Goal: Information Seeking & Learning: Compare options

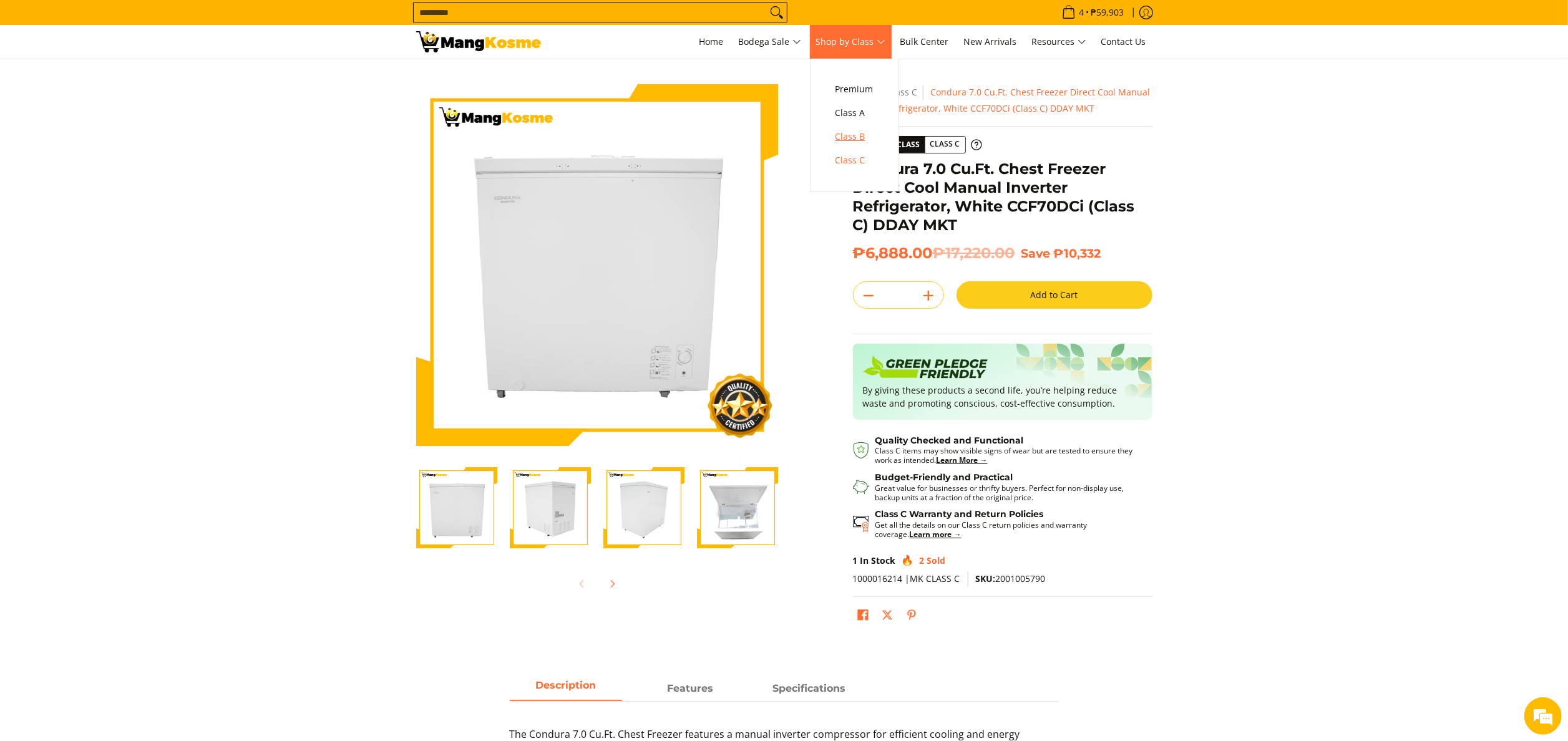
click at [871, 138] on span "Class B" at bounding box center [854, 137] width 38 height 16
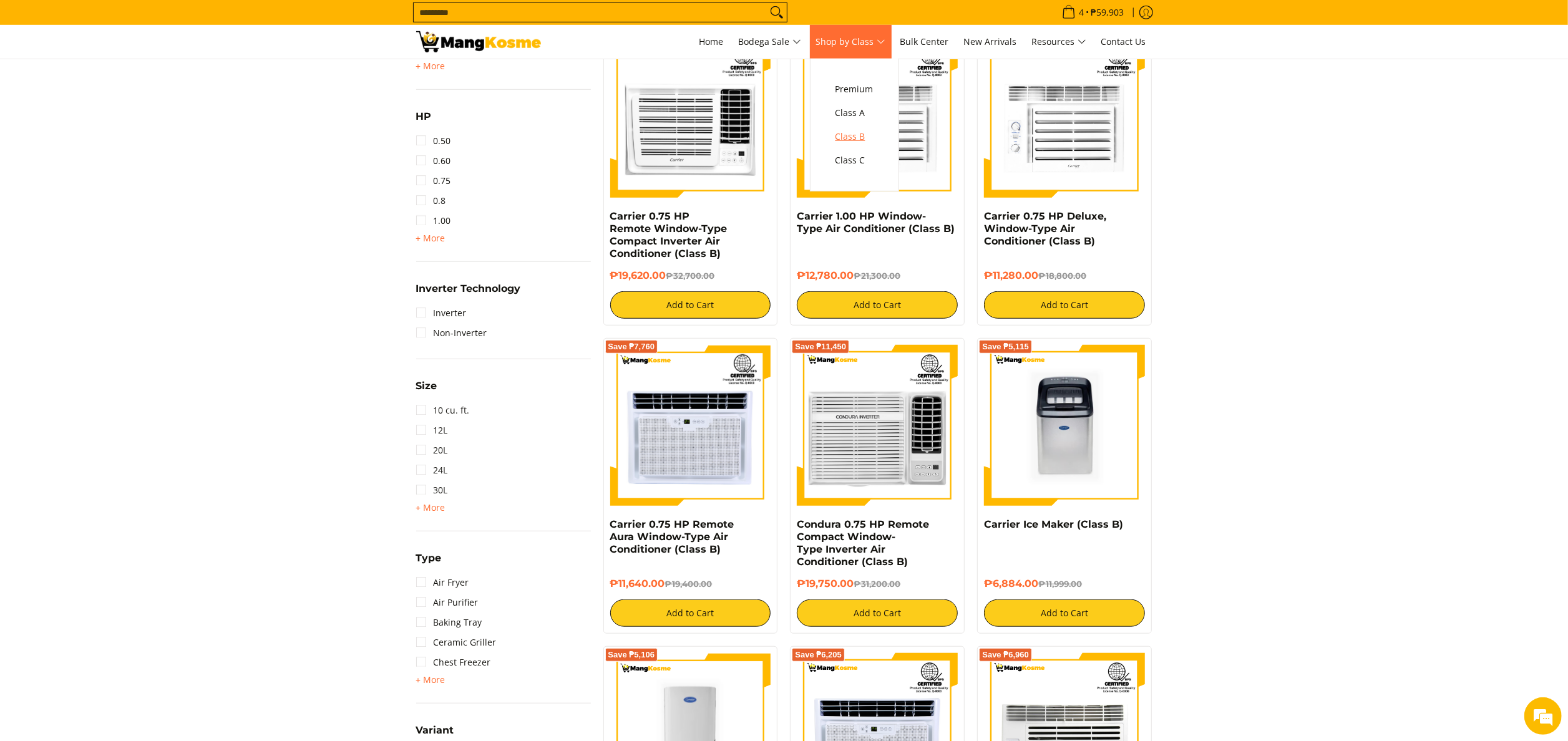
click at [862, 135] on span "Class B" at bounding box center [854, 137] width 38 height 16
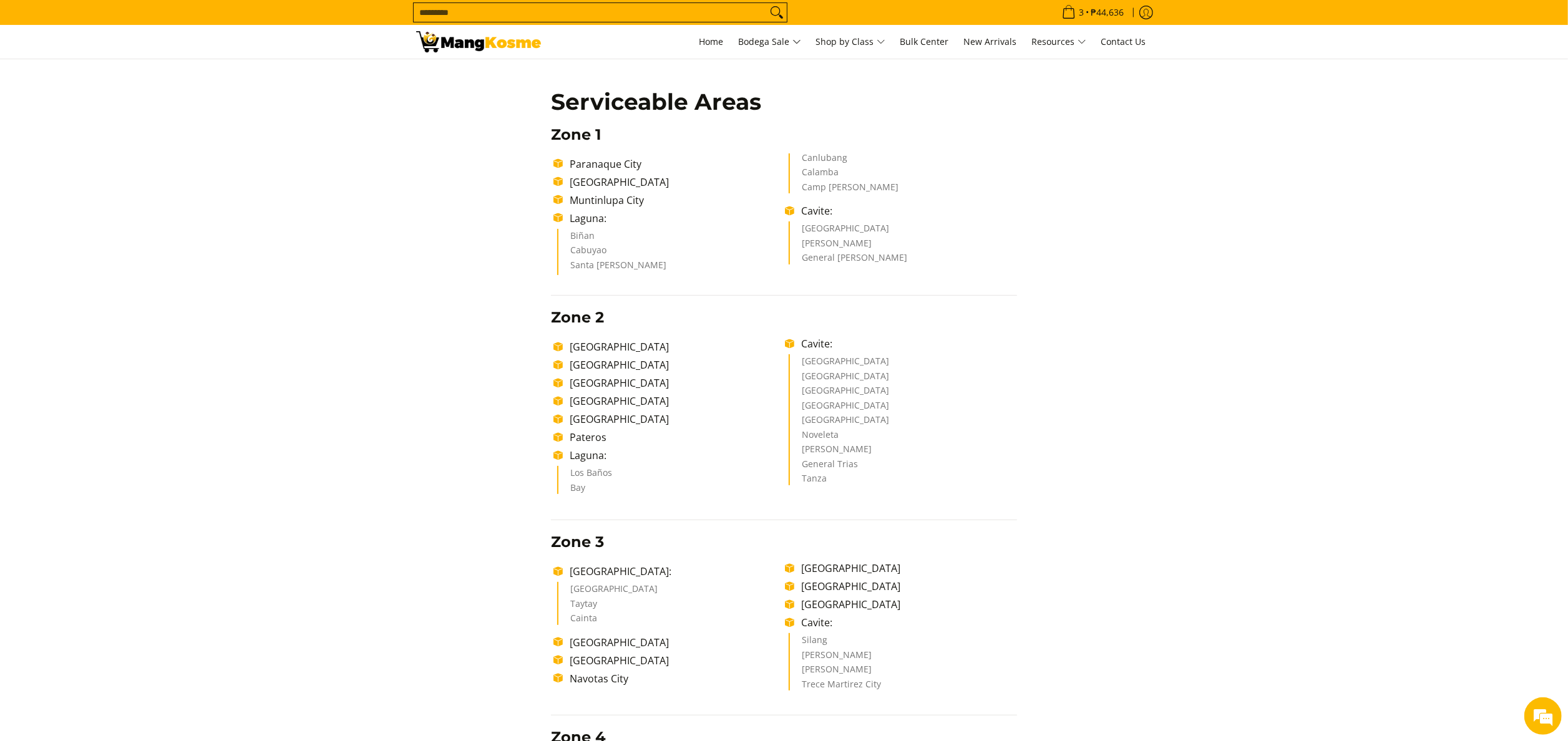
scroll to position [76, 0]
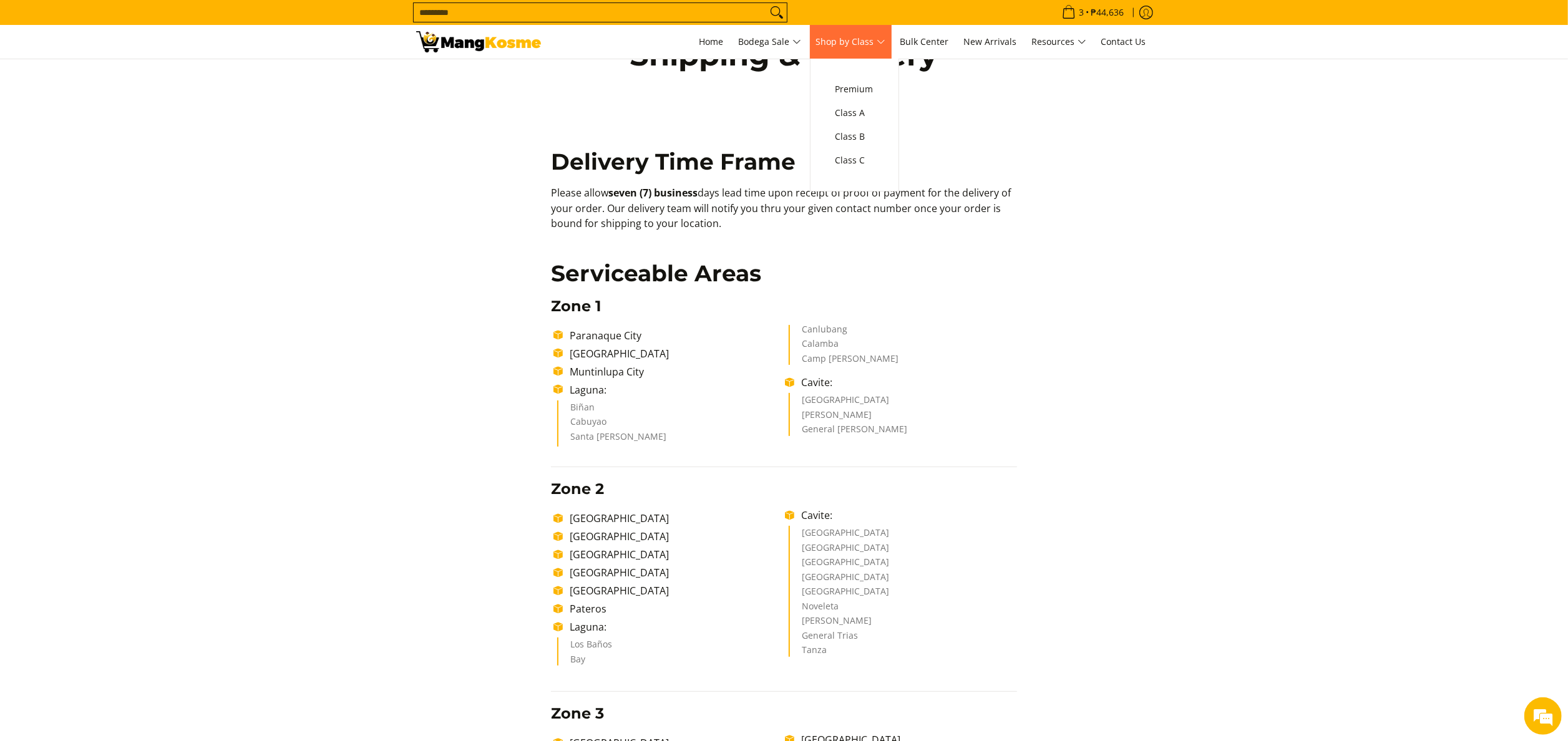
click at [832, 124] on ul "Premium Class A Class B Class C" at bounding box center [854, 125] width 89 height 133
click at [842, 133] on span "Class B" at bounding box center [854, 137] width 38 height 16
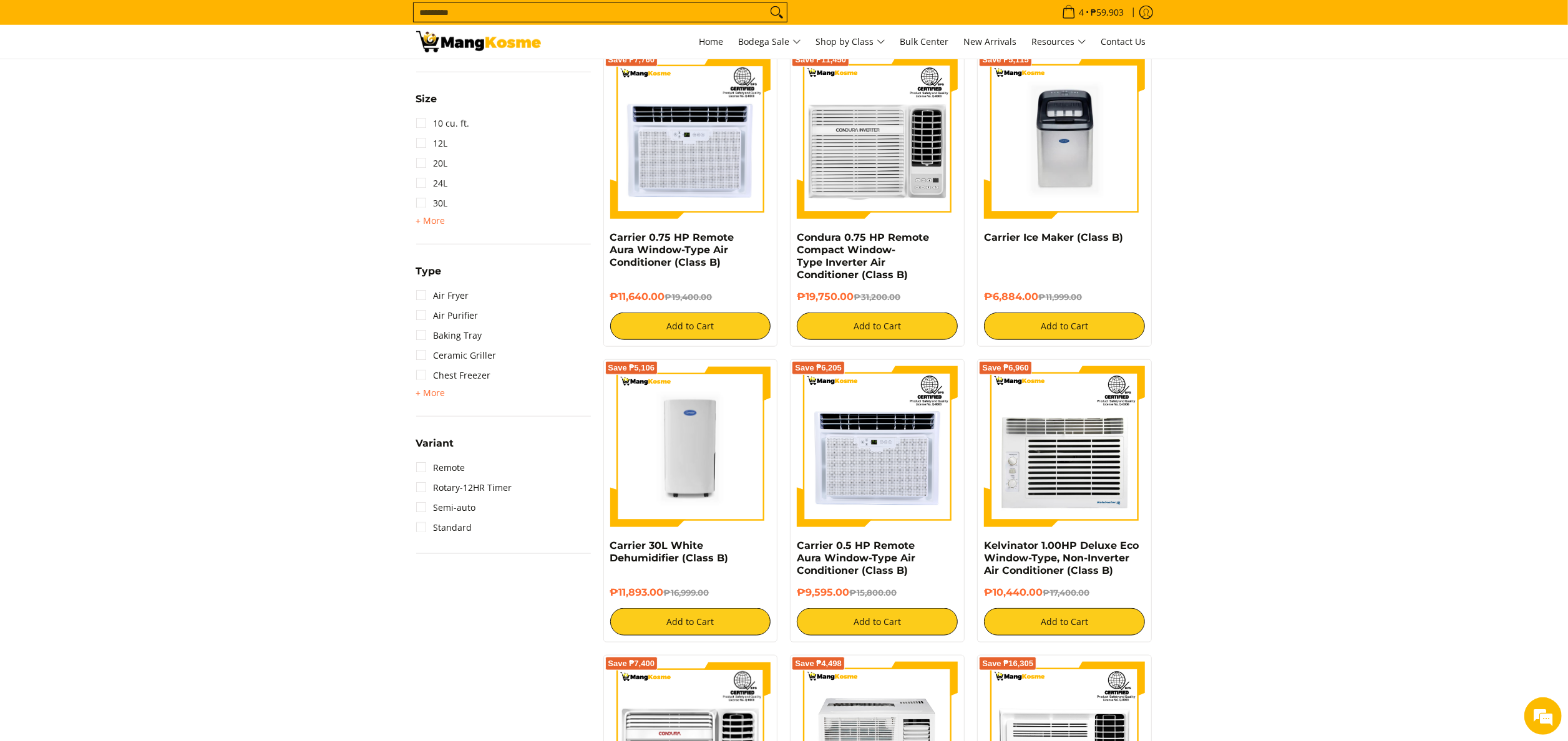
scroll to position [1122, 0]
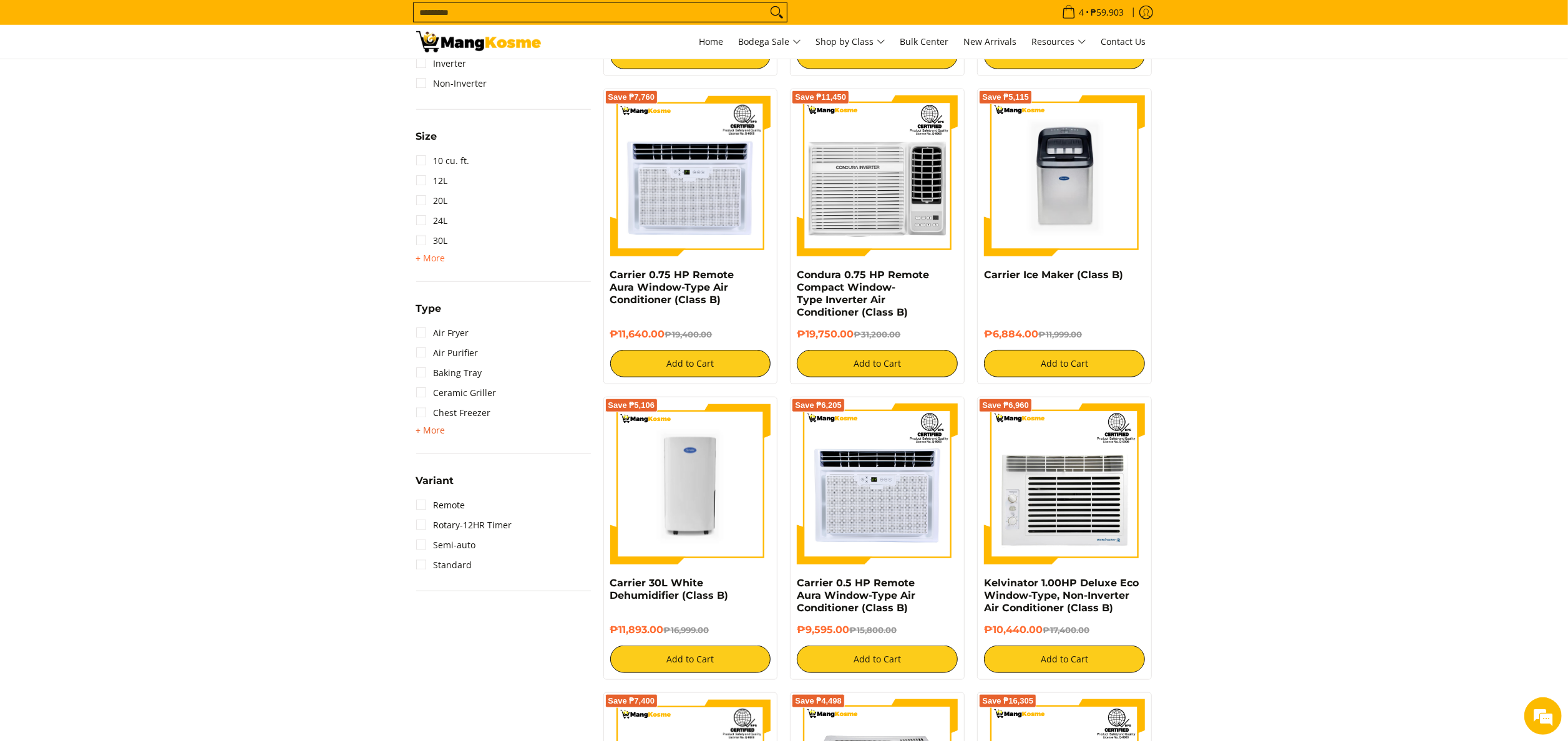
click at [432, 432] on span "+ More" at bounding box center [430, 430] width 29 height 10
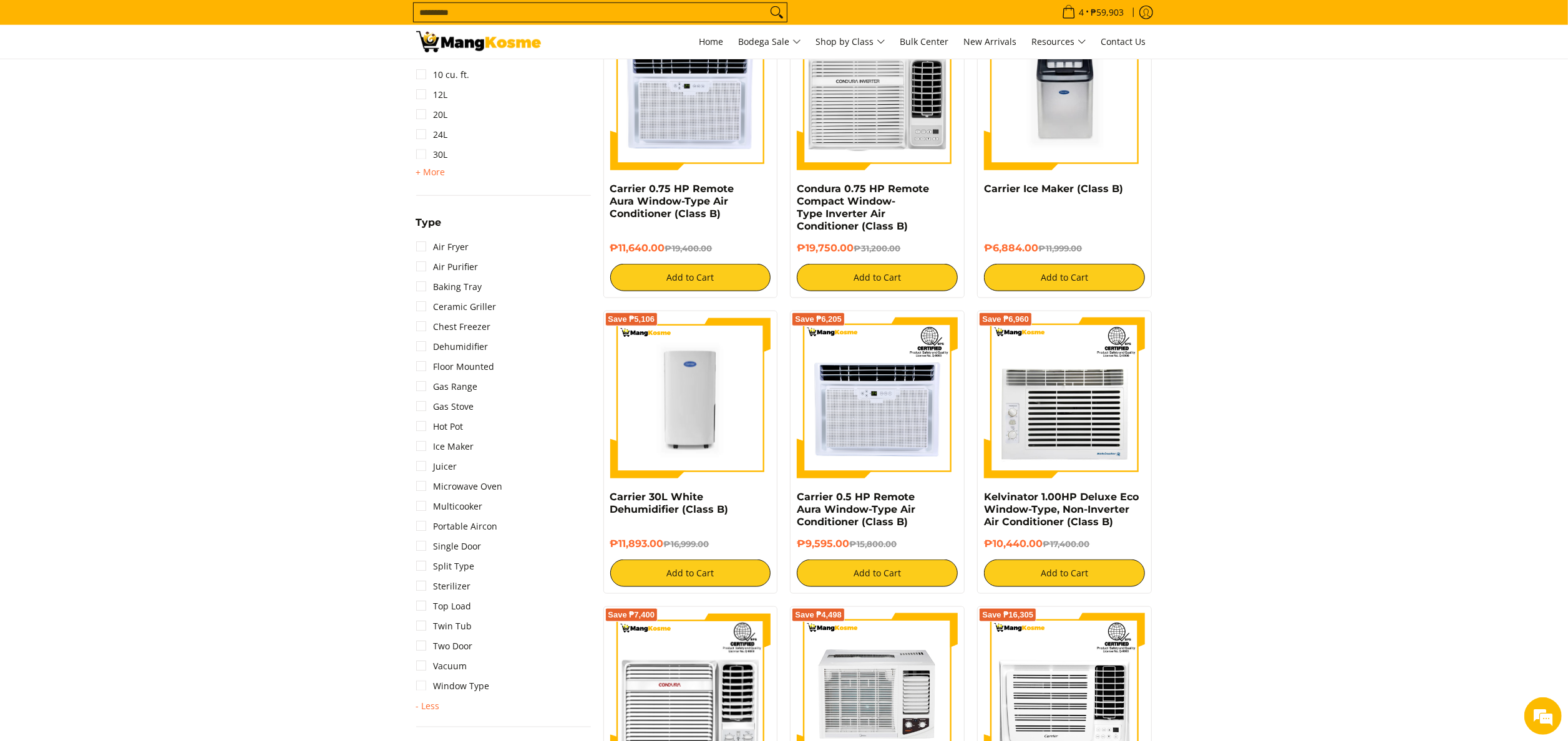
scroll to position [1247, 0]
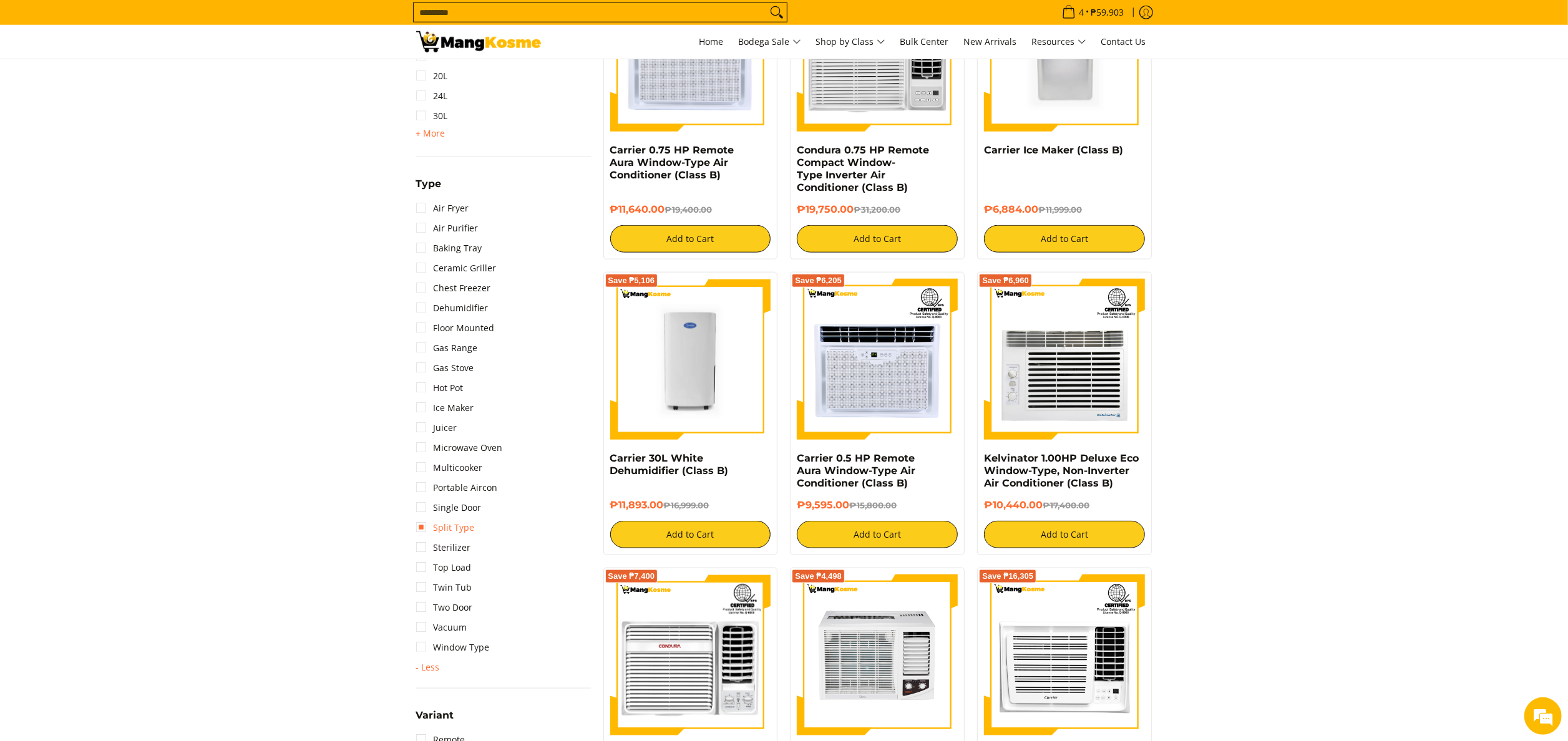
click at [455, 525] on link "Split Type" at bounding box center [445, 528] width 59 height 20
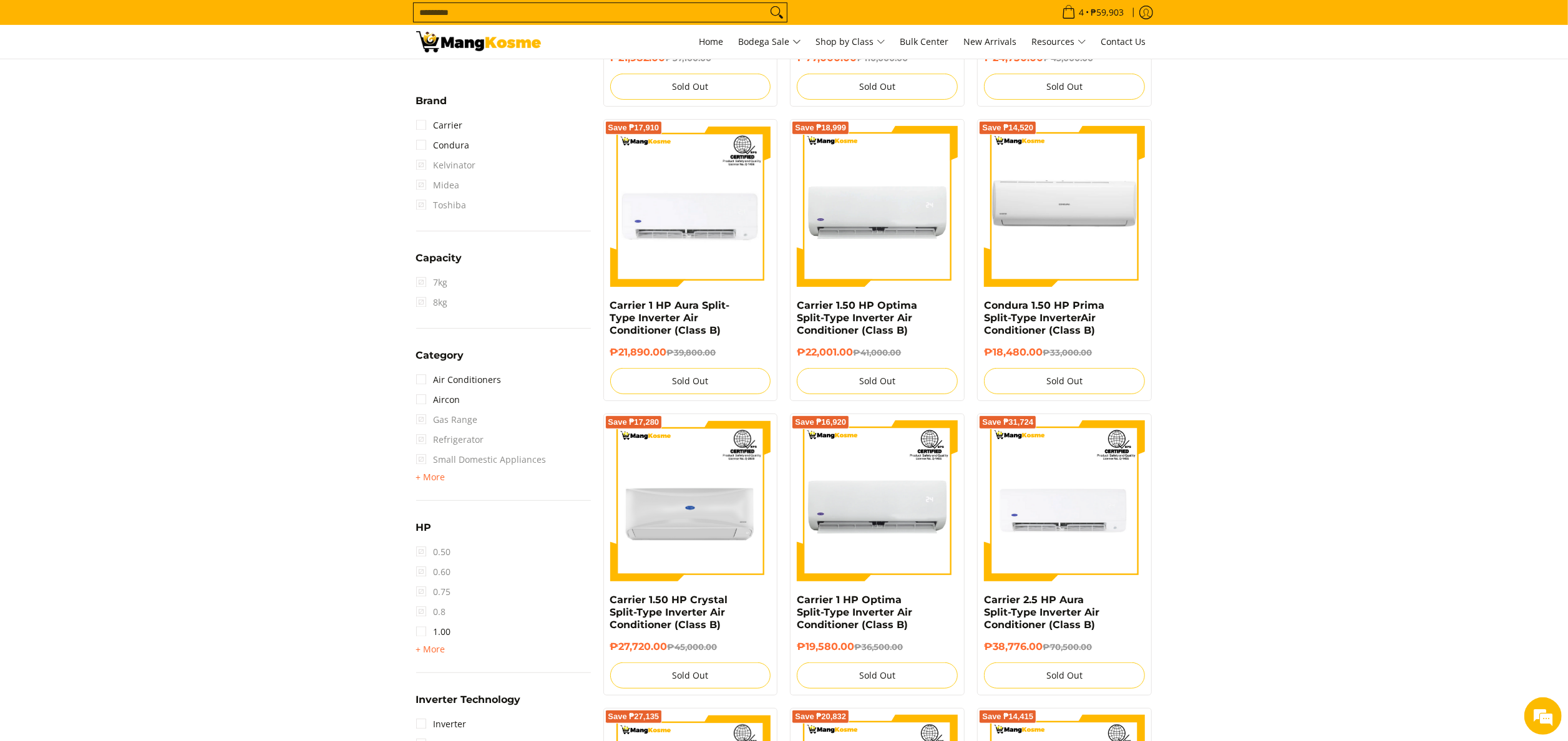
scroll to position [175, 0]
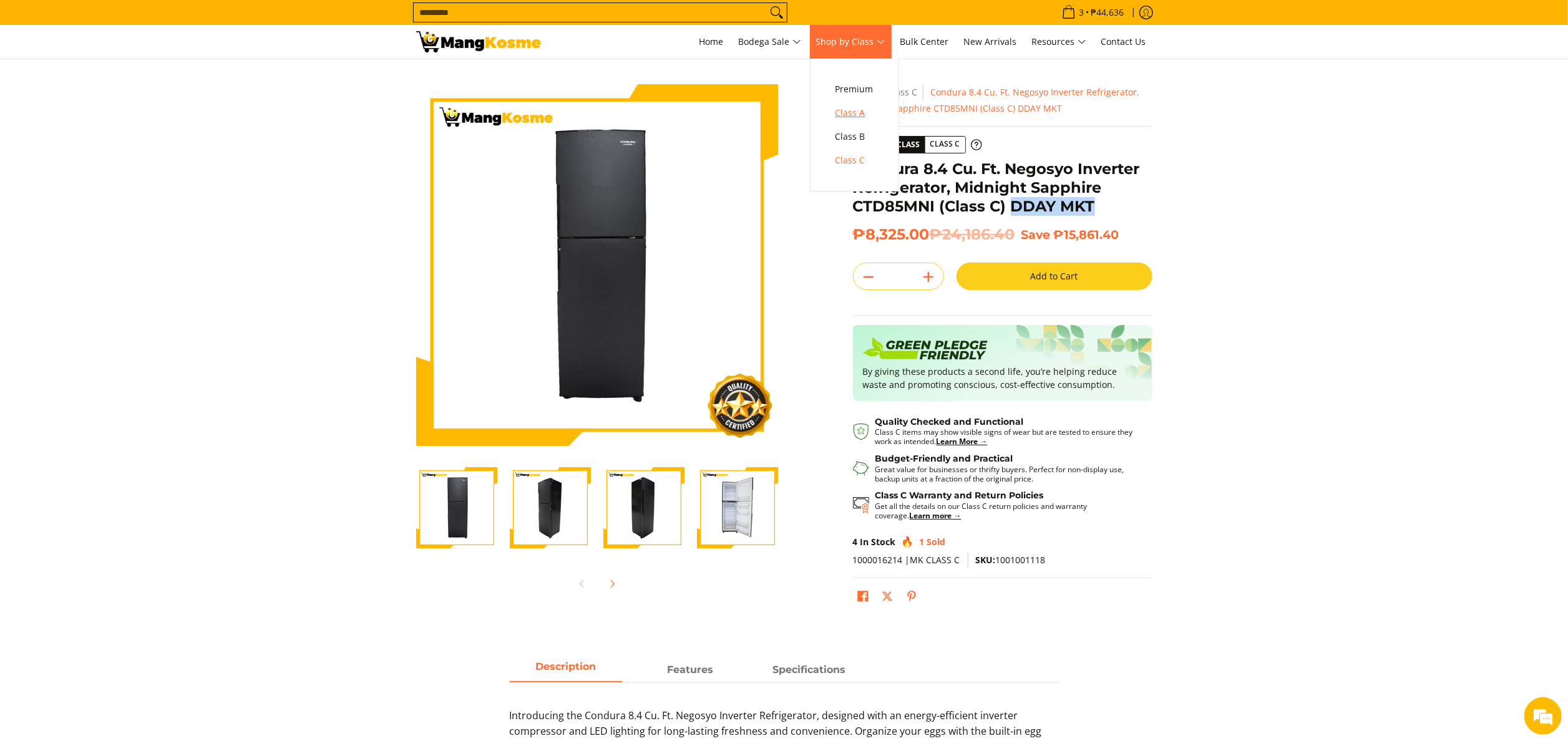
click at [850, 111] on span "Class A" at bounding box center [854, 113] width 38 height 16
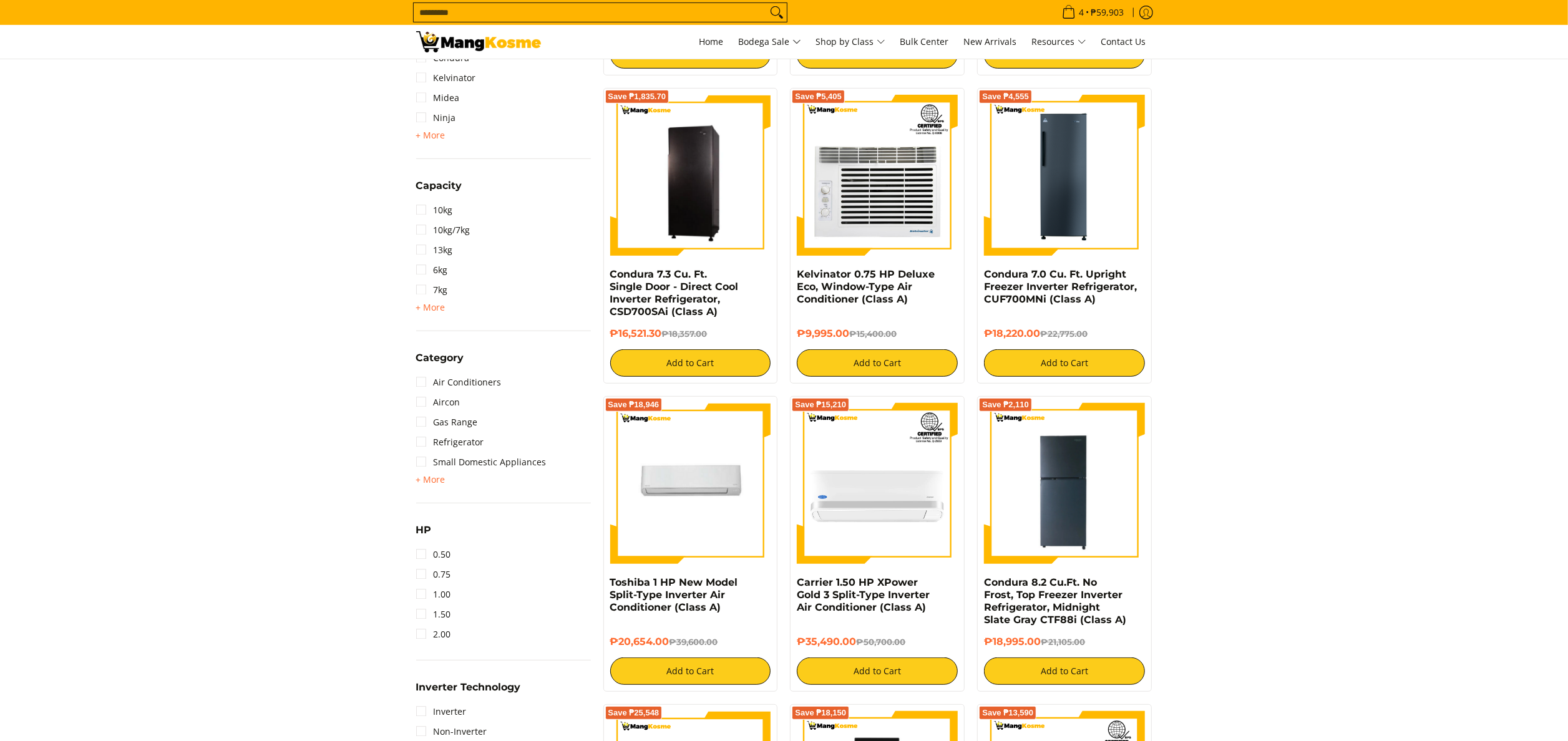
scroll to position [624, 0]
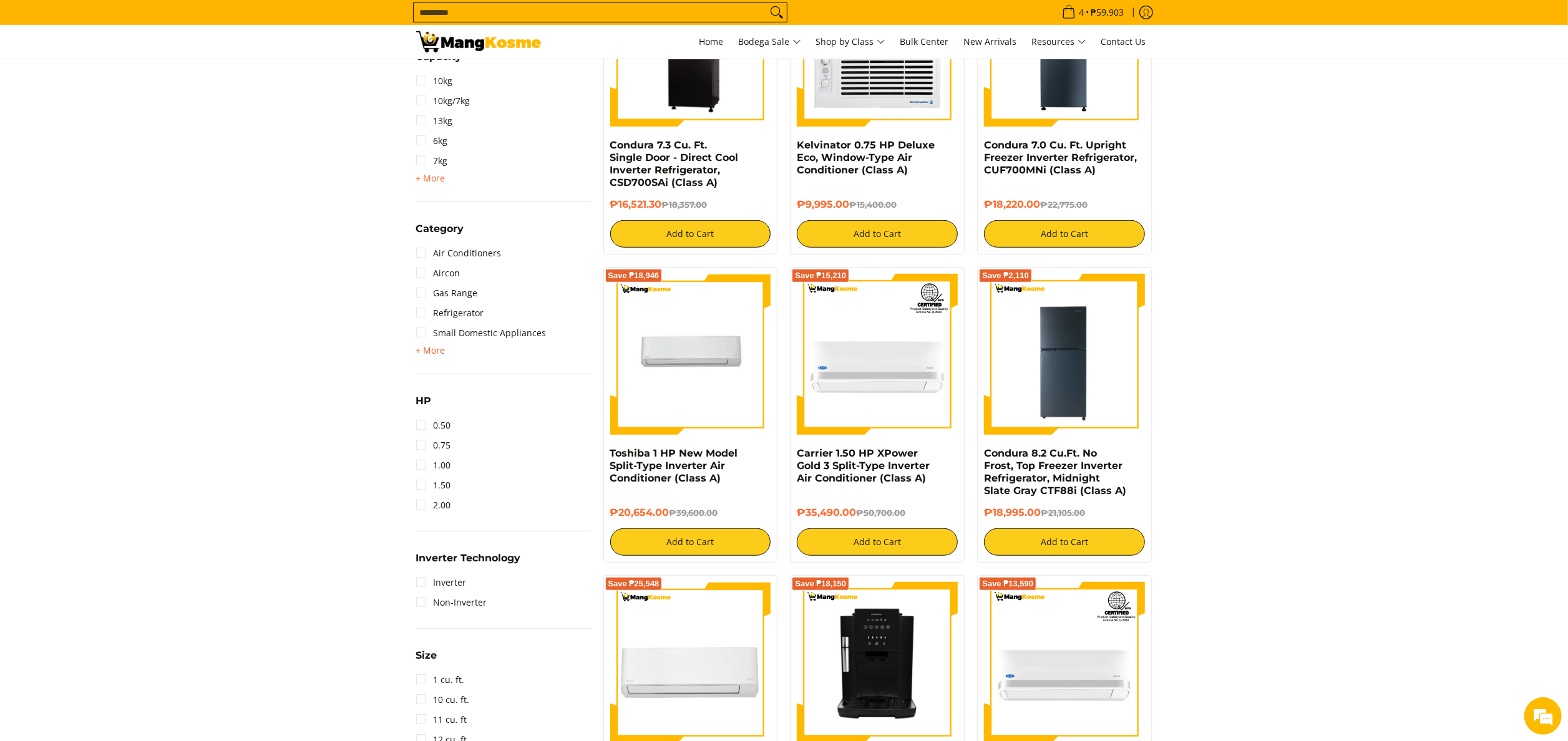
click at [426, 348] on span "+ More" at bounding box center [430, 350] width 29 height 10
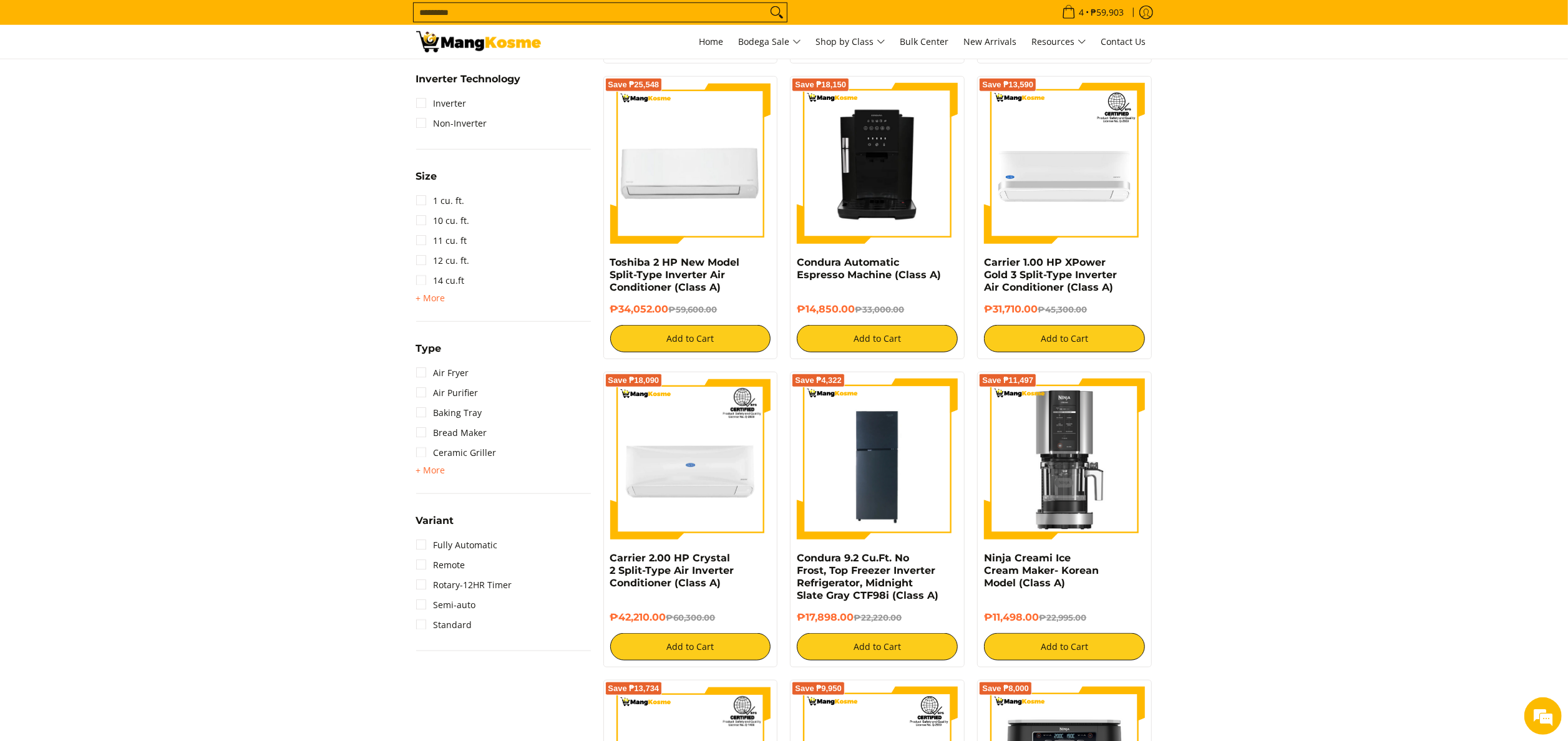
scroll to position [0, 0]
click at [435, 468] on span "+ More" at bounding box center [430, 470] width 29 height 10
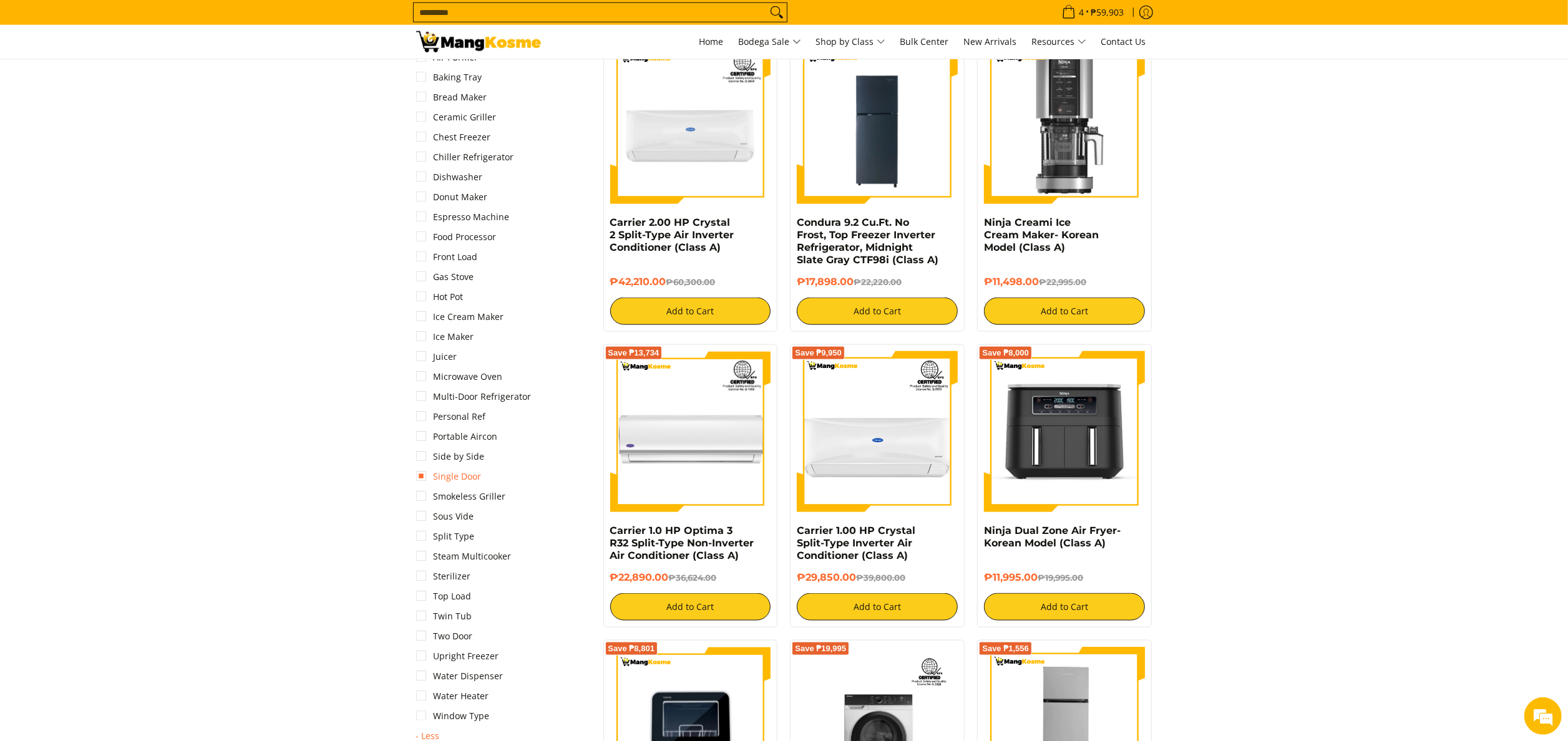
scroll to position [1496, 0]
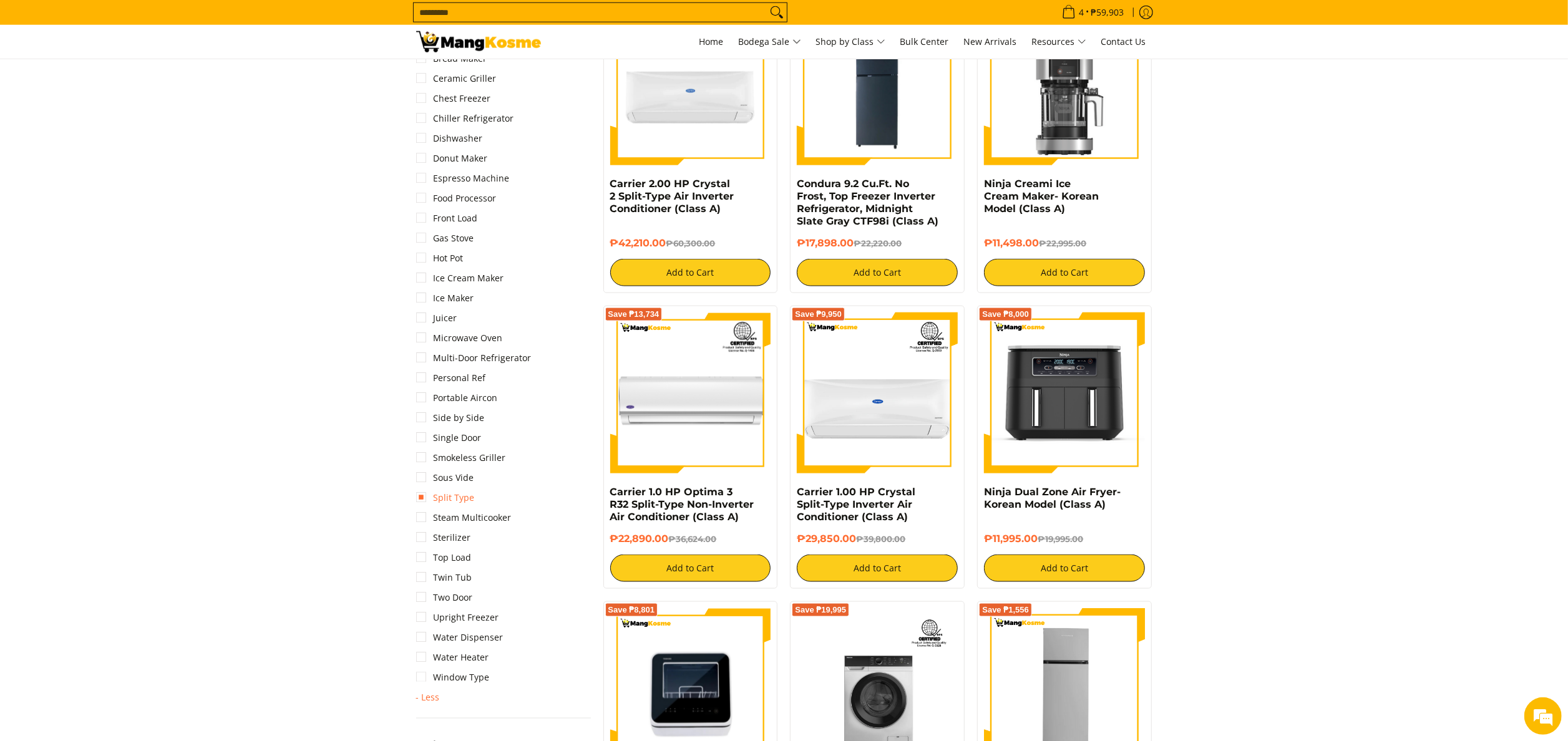
click at [464, 494] on link "Split Type" at bounding box center [445, 497] width 59 height 20
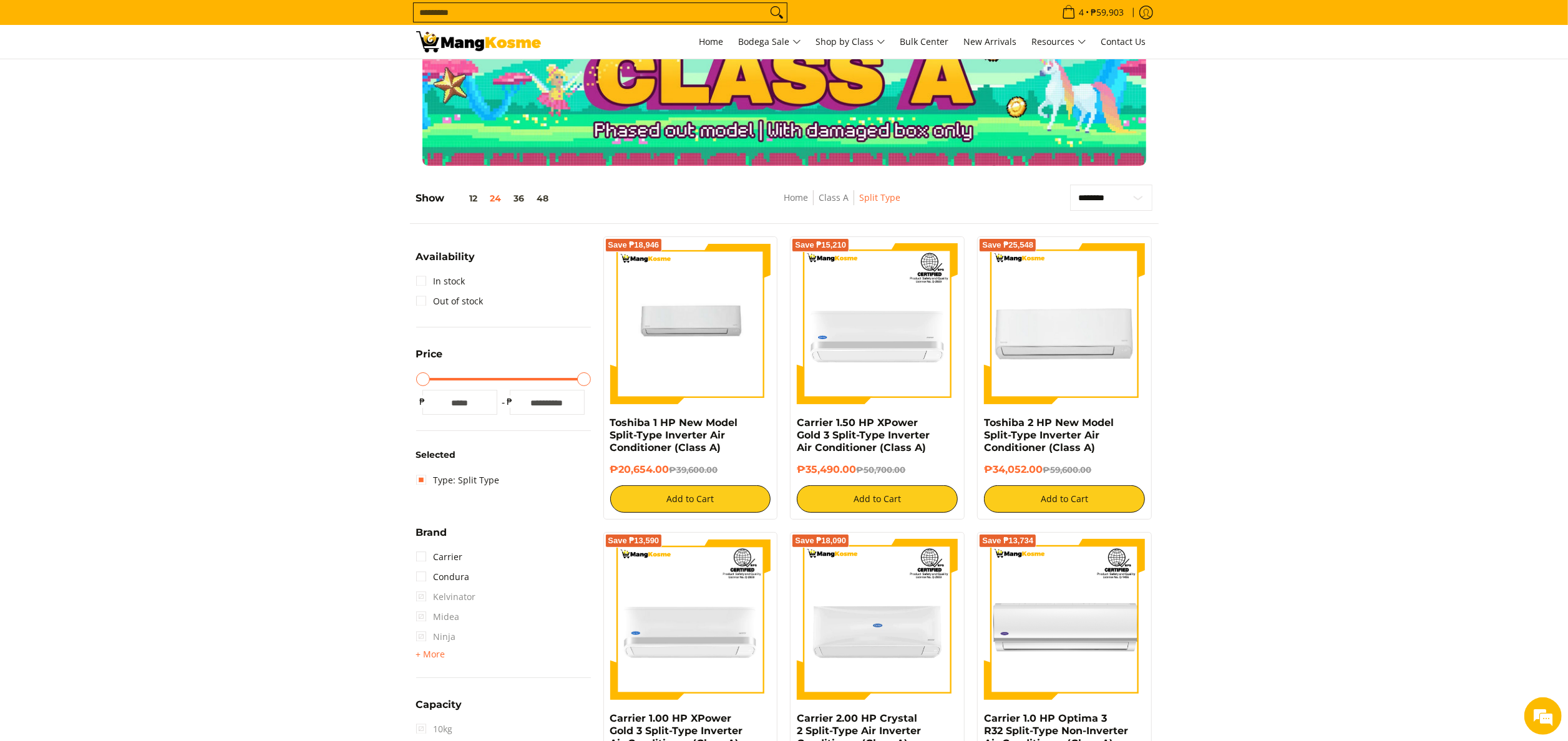
scroll to position [175, 0]
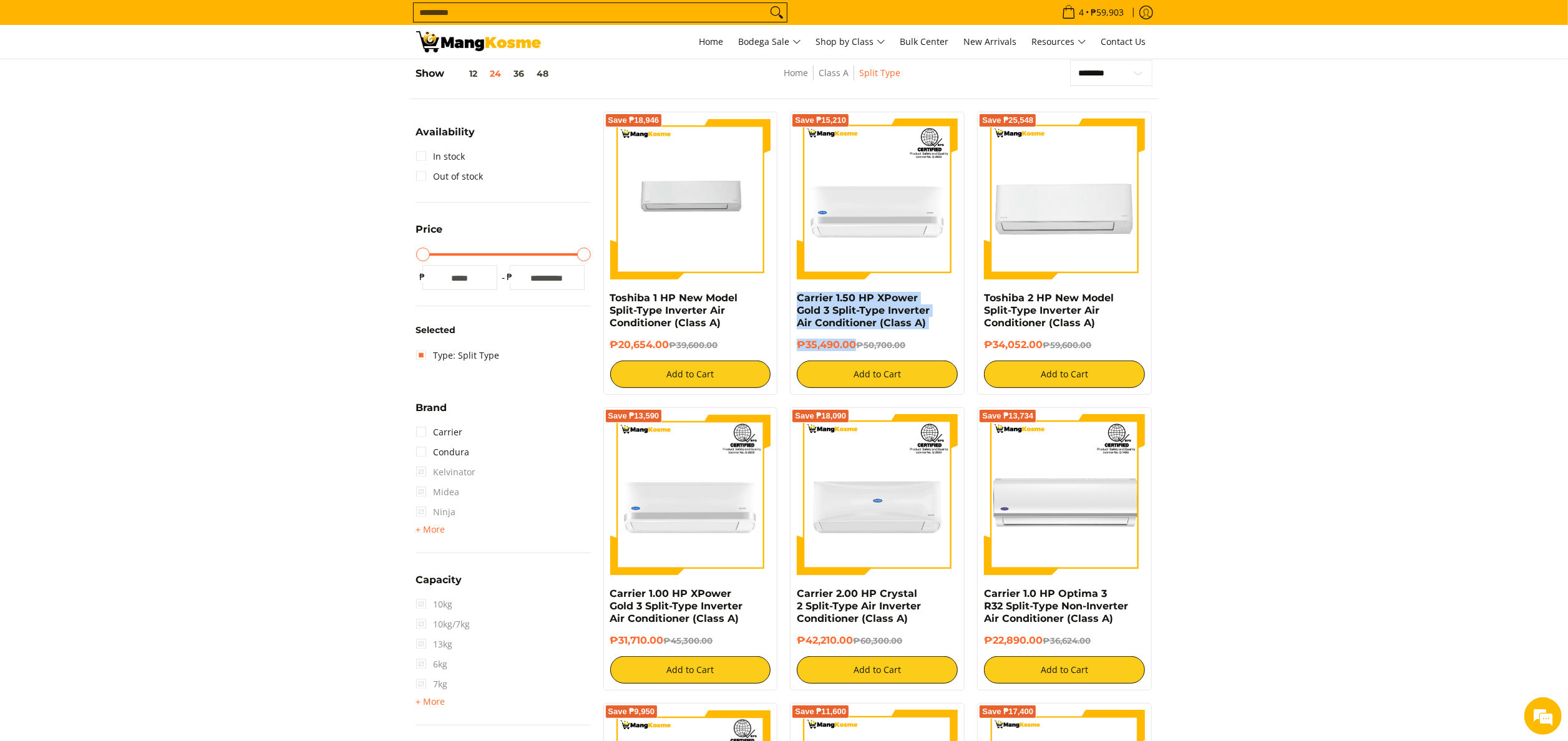
drag, startPoint x: 787, startPoint y: 296, endPoint x: 855, endPoint y: 348, distance: 85.6
click at [855, 348] on div "Save ₱15,210 Carrier 1.50 HP XPower Gold 3 Split-Type Inverter Air Conditioner …" at bounding box center [877, 253] width 187 height 283
copy div "Carrier 1.50 HP XPower Gold 3 Split-Type Inverter Air Conditioner (Class A) ₱35…"
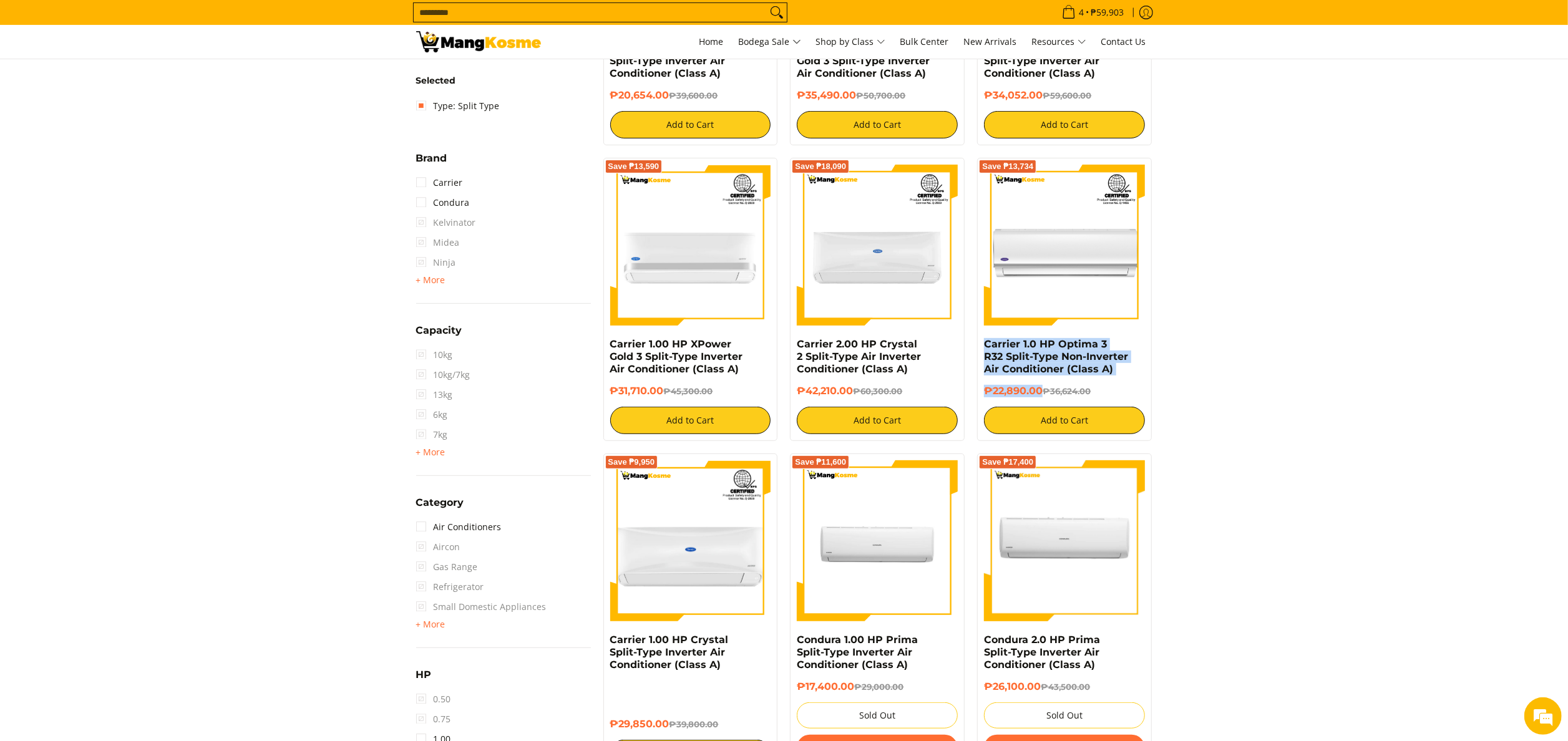
drag, startPoint x: 977, startPoint y: 344, endPoint x: 1041, endPoint y: 395, distance: 81.8
click at [1041, 395] on div "Save ₱13,734 Carrier 1.0 HP Optima 3 R32 Split-Type Non-Inverter Air Conditione…" at bounding box center [1064, 299] width 175 height 283
copy div "Carrier 1.0 HP Optima 3 R32 Split-Type Non-Inverter Air Conditioner (Class A) ₱…"
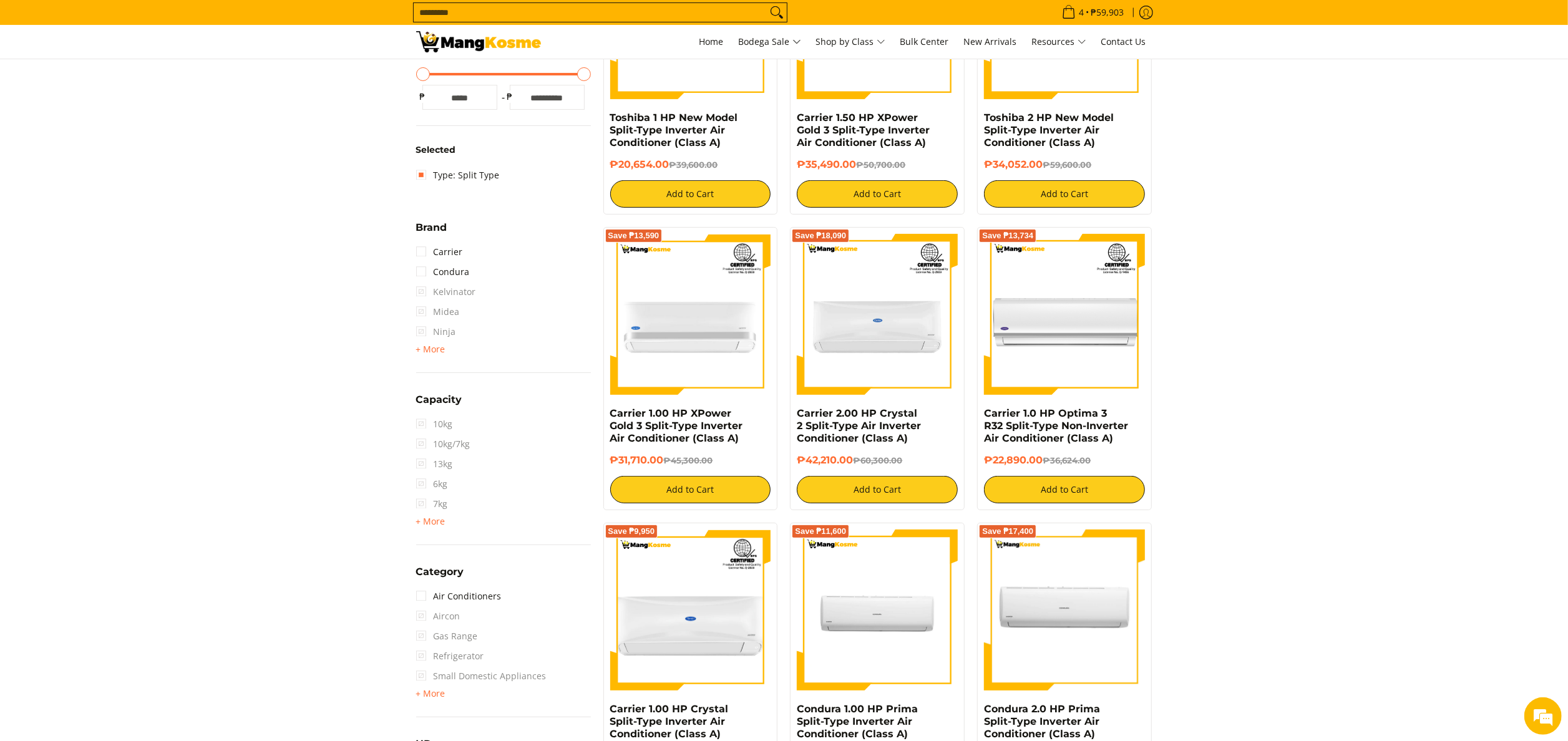
scroll to position [300, 0]
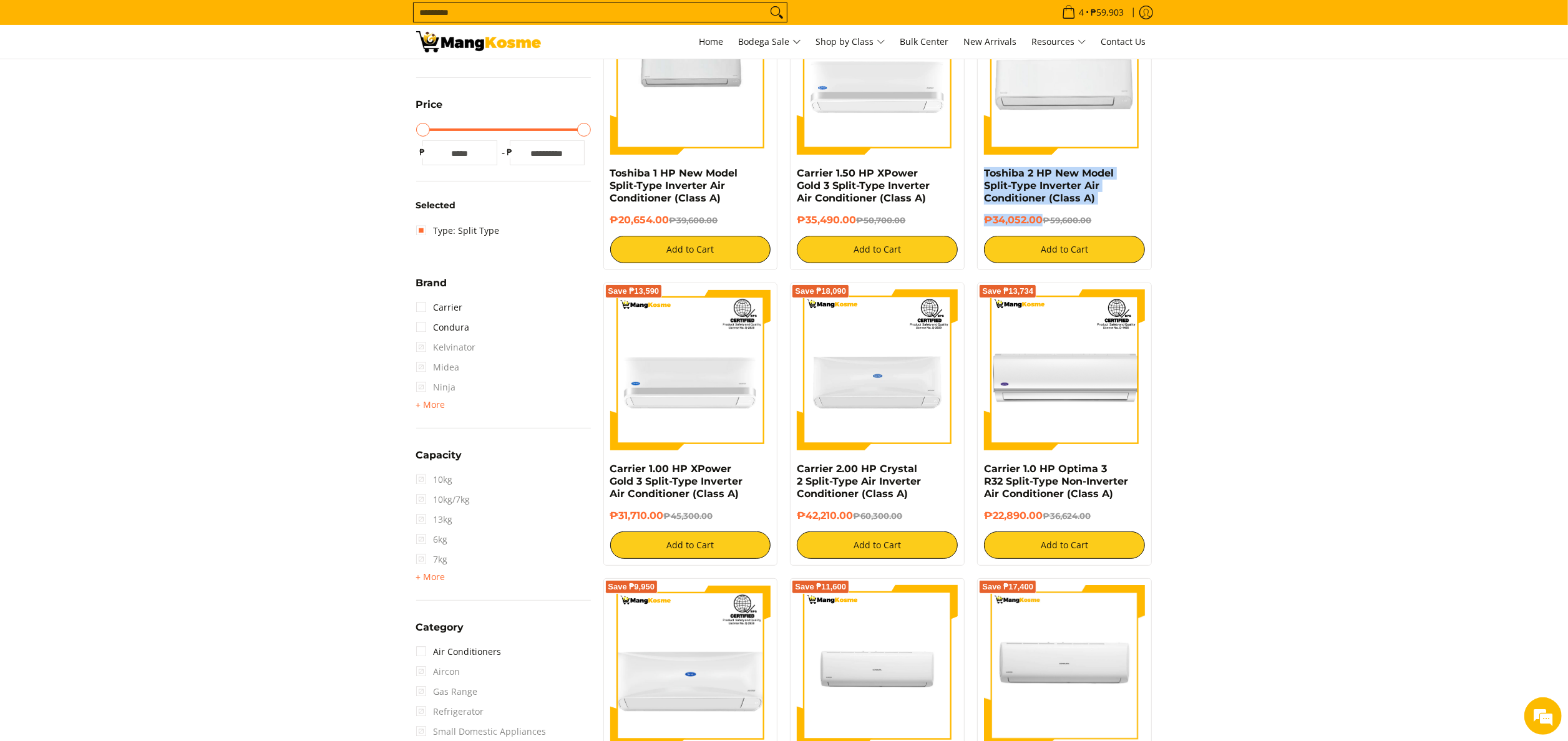
copy div "Toshiba 2 HP New Model Split-Type Inverter Air Conditioner (Class A) ₱34,052.00"
drag, startPoint x: 991, startPoint y: 182, endPoint x: 1041, endPoint y: 220, distance: 62.8
click at [1041, 220] on div "Save ₱25,548 Toshiba 2 HP New Model Split-Type Inverter Air Conditioner (Class …" at bounding box center [1064, 128] width 175 height 283
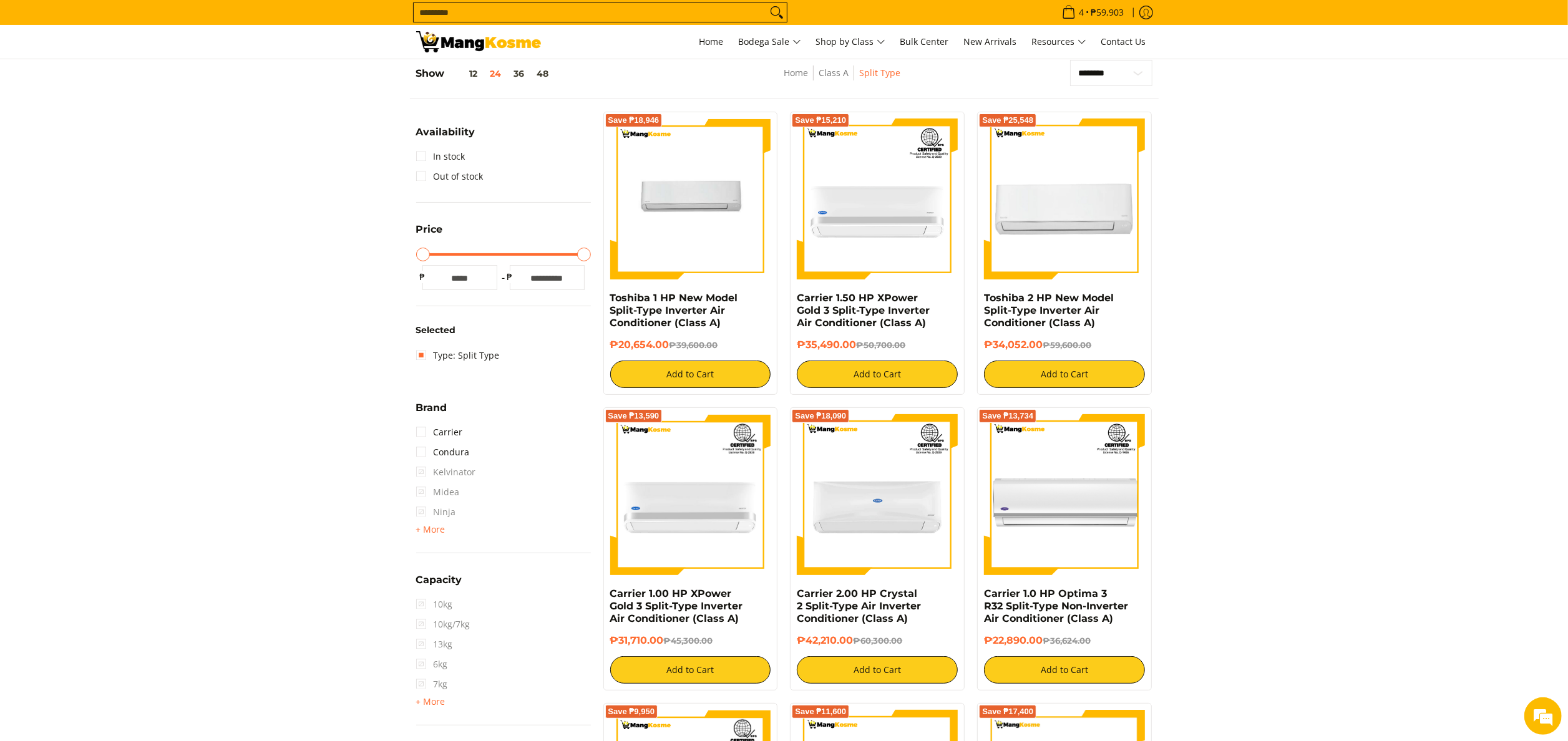
click at [604, 294] on div "Save ₱18,946 Toshiba 1 HP New Model Split-Type Inverter Air Conditioner (Class …" at bounding box center [690, 253] width 175 height 283
drag, startPoint x: 604, startPoint y: 294, endPoint x: 667, endPoint y: 344, distance: 80.4
click at [667, 344] on div "Save ₱18,946 Toshiba 1 HP New Model Split-Type Inverter Air Conditioner (Class …" at bounding box center [690, 253] width 175 height 283
copy div "Toshiba 1 HP New Model Split-Type Inverter Air Conditioner (Class A) ₱20,654.00"
